Goal: Transaction & Acquisition: Purchase product/service

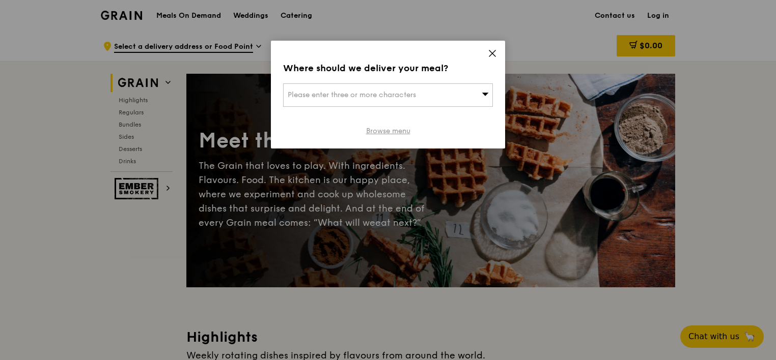
click at [390, 132] on link "Browse menu" at bounding box center [388, 131] width 44 height 10
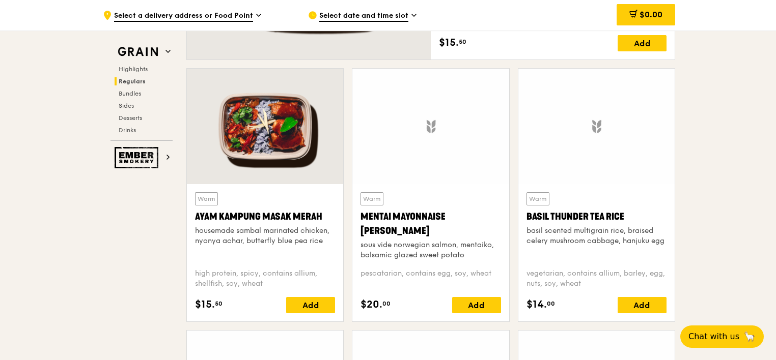
scroll to position [867, 0]
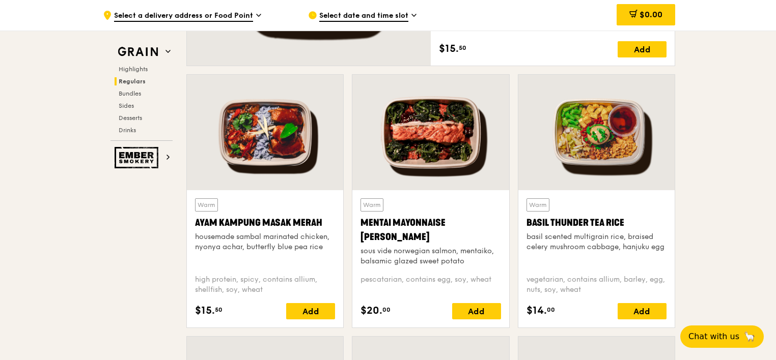
click at [225, 220] on div "Ayam Kampung Masak Merah" at bounding box center [265, 223] width 140 height 14
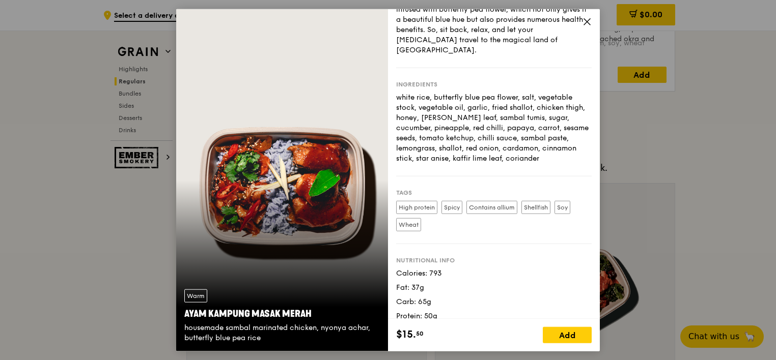
scroll to position [1377, 0]
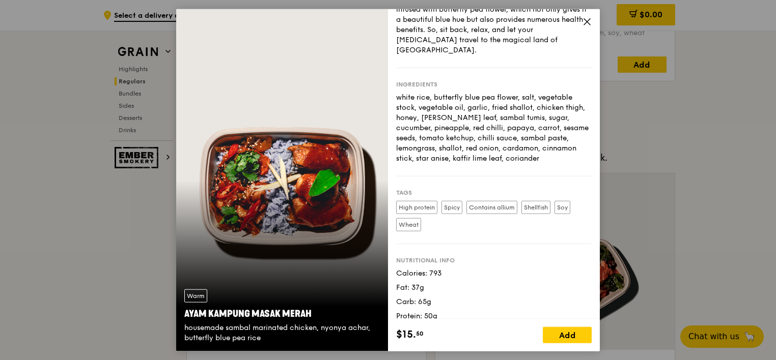
drag, startPoint x: 188, startPoint y: 315, endPoint x: 207, endPoint y: 327, distance: 22.9
click at [207, 327] on div "housemade sambal marinated chicken, nyonya achar, butterfly blue pea rice" at bounding box center [281, 333] width 195 height 20
click at [187, 312] on div "Ayam Kampung Masak Merah" at bounding box center [281, 313] width 195 height 14
click at [186, 313] on div "Ayam Kampung Masak Merah" at bounding box center [281, 313] width 195 height 14
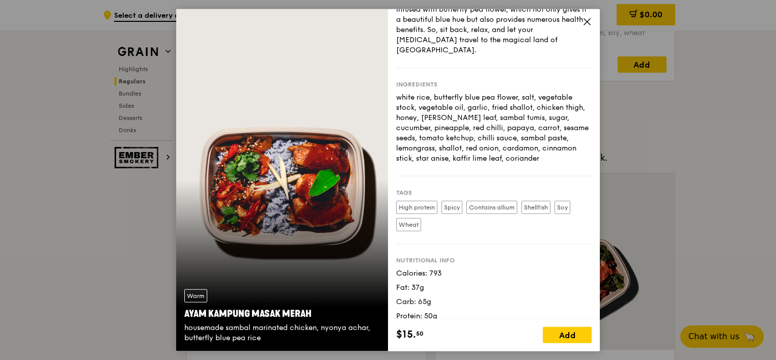
click at [233, 312] on div "Ayam Kampung Masak Merah" at bounding box center [281, 313] width 195 height 14
drag, startPoint x: 233, startPoint y: 312, endPoint x: 197, endPoint y: 312, distance: 36.1
click at [197, 312] on div "Ayam Kampung Masak Merah" at bounding box center [281, 313] width 195 height 14
click at [310, 287] on div "Warm Ayam [GEOGRAPHIC_DATA] housemade sambal marinated chicken, nyonya achar, b…" at bounding box center [282, 316] width 212 height 70
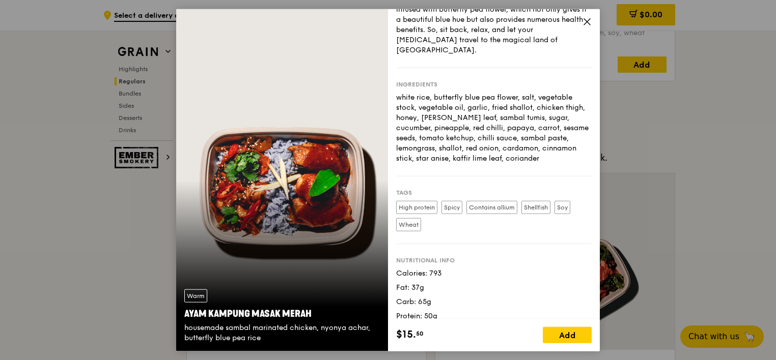
drag, startPoint x: 183, startPoint y: 306, endPoint x: 313, endPoint y: 312, distance: 129.4
click at [313, 312] on div "Warm Ayam [GEOGRAPHIC_DATA] housemade sambal marinated chicken, nyonya achar, b…" at bounding box center [282, 316] width 212 height 70
copy div "Warm Ayam Kampung Masak Merah"
